Goal: Book appointment/travel/reservation

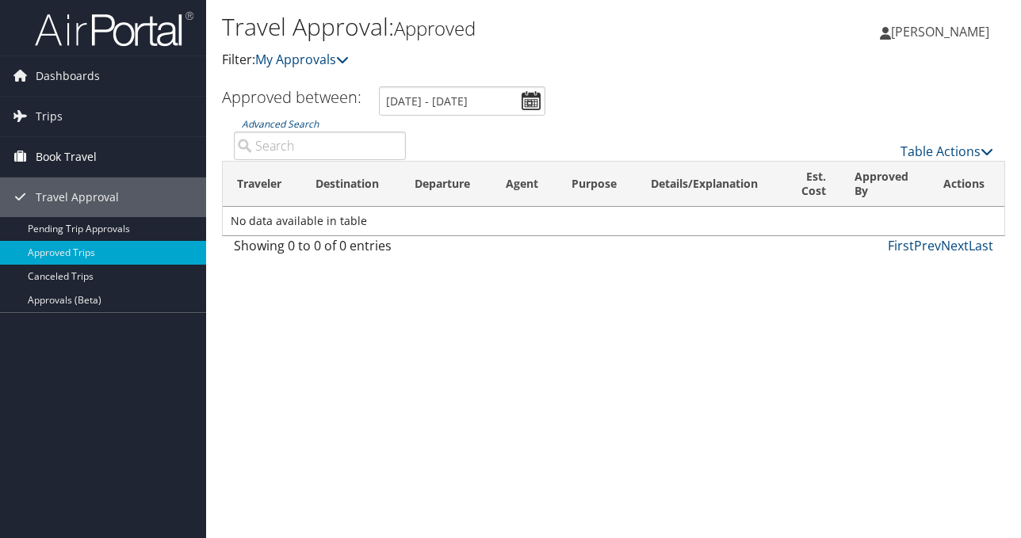
click at [106, 159] on link "Book Travel" at bounding box center [103, 157] width 206 height 40
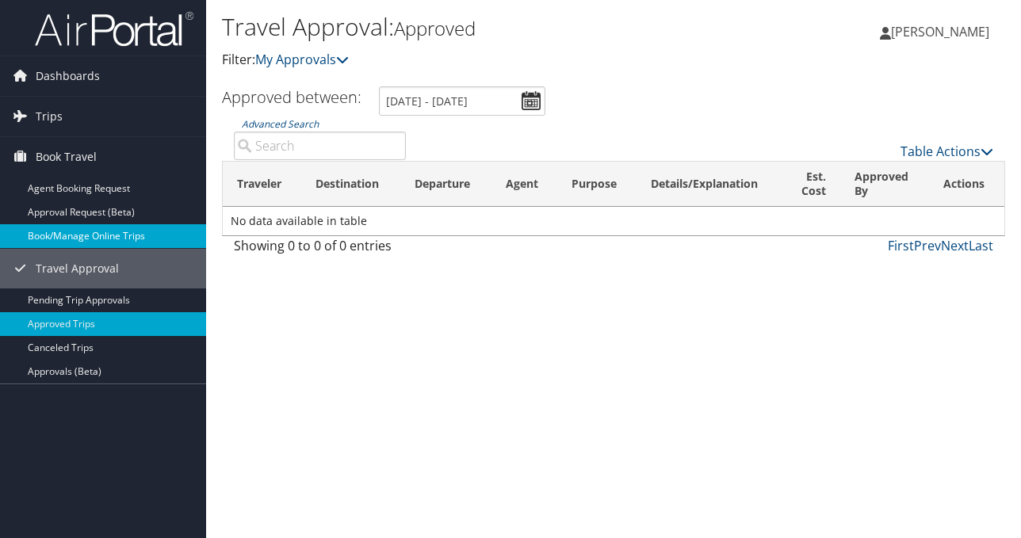
click at [116, 231] on link "Book/Manage Online Trips" at bounding box center [103, 236] width 206 height 24
click at [109, 235] on link "Book/Manage Online Trips" at bounding box center [103, 236] width 206 height 24
click at [126, 235] on link "Book/Manage Online Trips" at bounding box center [103, 236] width 206 height 24
